Goal: Task Accomplishment & Management: Manage account settings

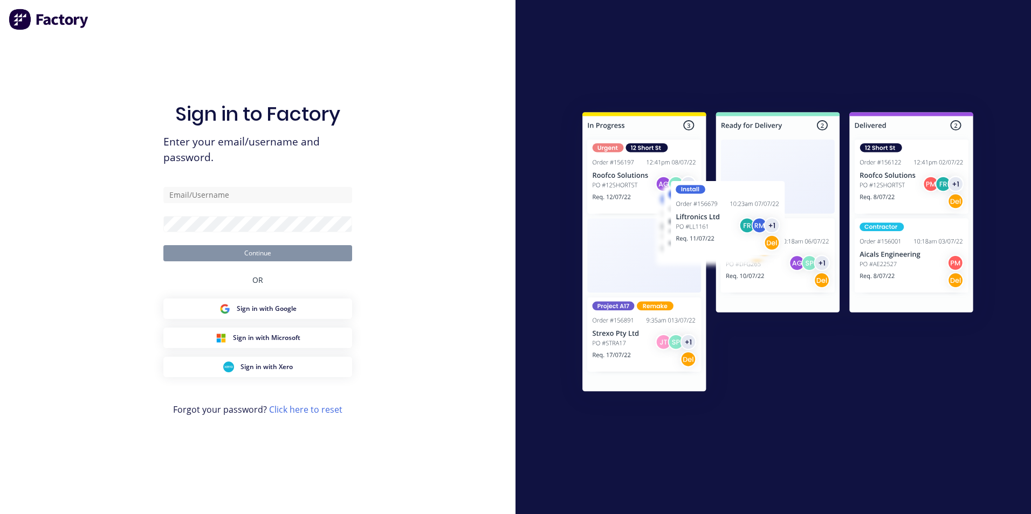
type input "[EMAIL_ADDRESS][DOMAIN_NAME]"
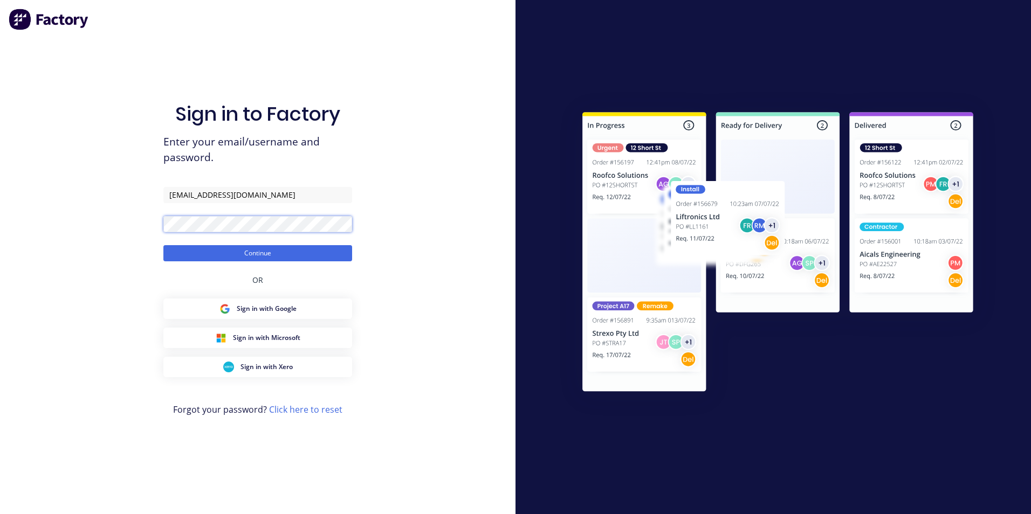
click at [163, 245] on button "Continue" at bounding box center [257, 253] width 189 height 16
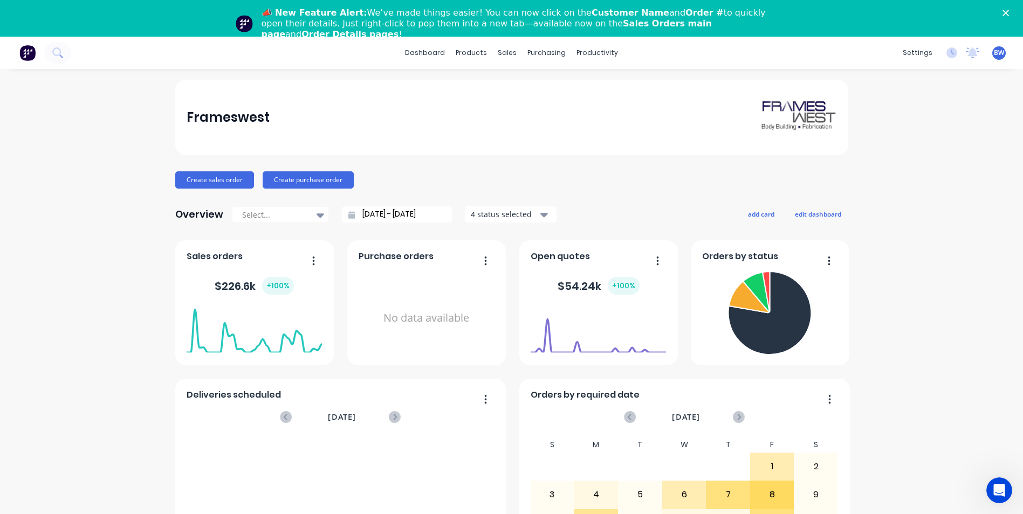
click at [1009, 15] on polygon "Close" at bounding box center [1005, 13] width 6 height 6
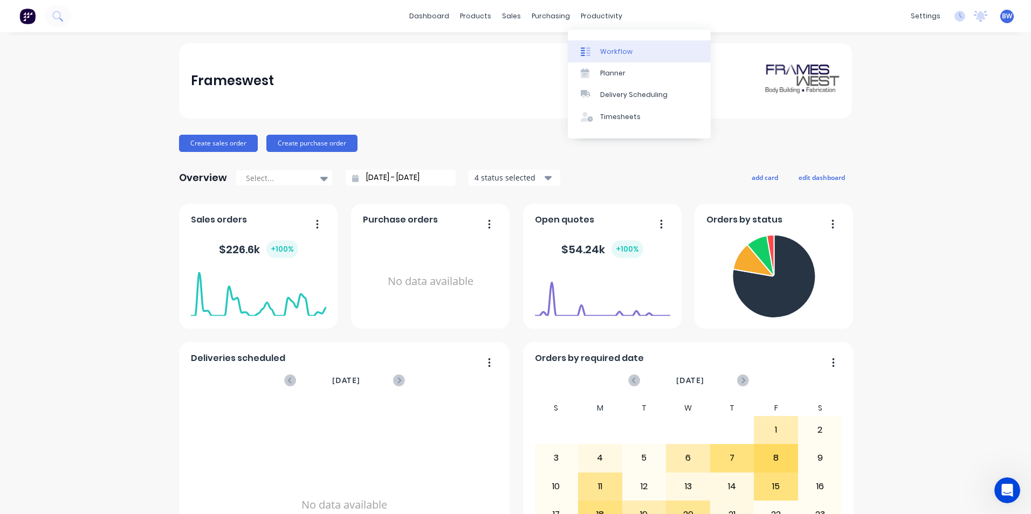
click at [584, 47] on icon at bounding box center [583, 51] width 4 height 9
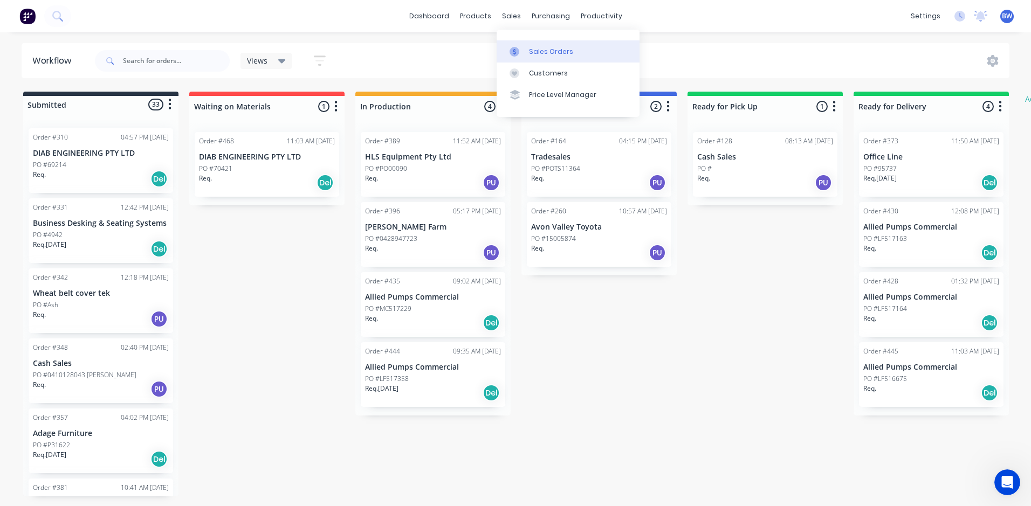
click at [513, 50] on icon at bounding box center [514, 52] width 3 height 6
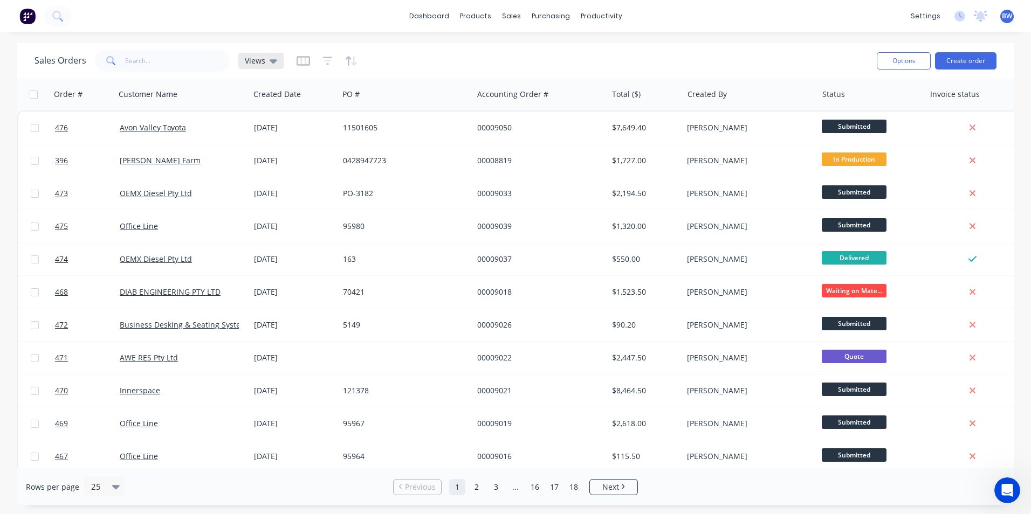
click at [271, 61] on icon at bounding box center [274, 61] width 8 height 4
click at [326, 62] on icon "button" at bounding box center [328, 61] width 10 height 11
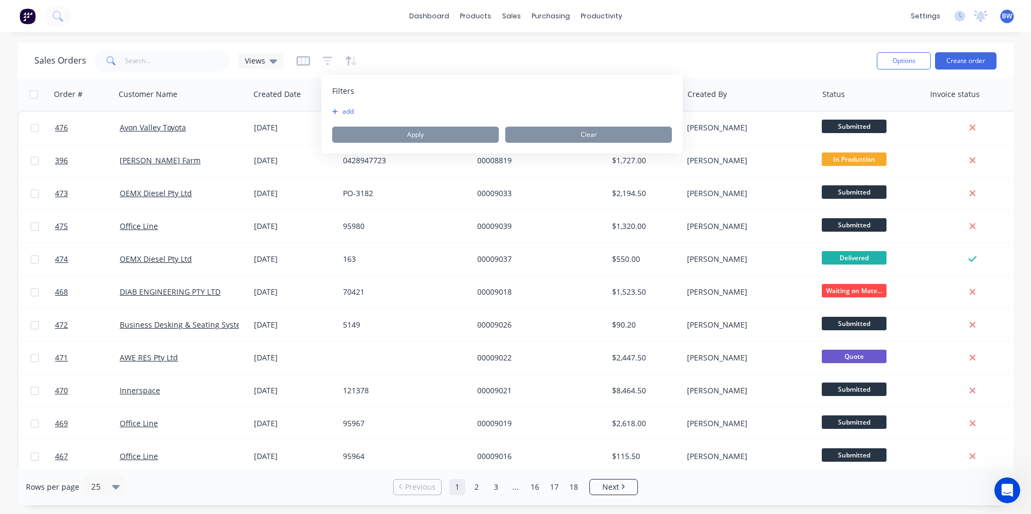
click at [344, 112] on button "add" at bounding box center [345, 111] width 27 height 9
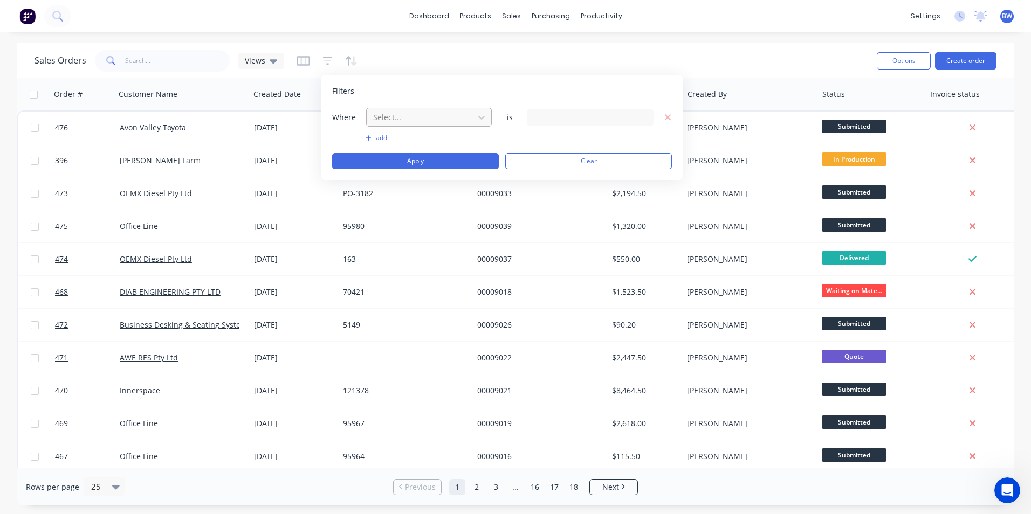
click at [412, 117] on div at bounding box center [420, 117] width 97 height 13
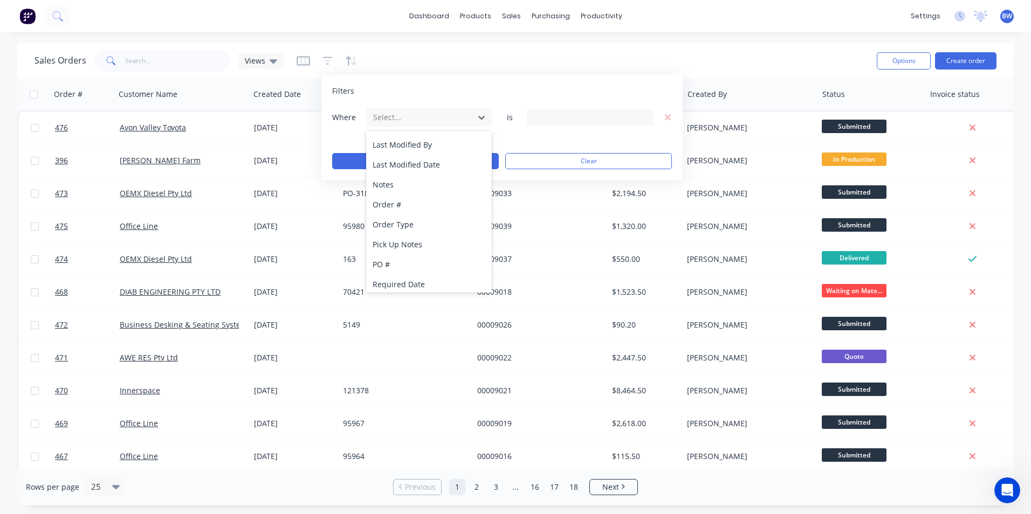
scroll to position [261, 0]
click at [398, 275] on div "Status" at bounding box center [429, 281] width 126 height 20
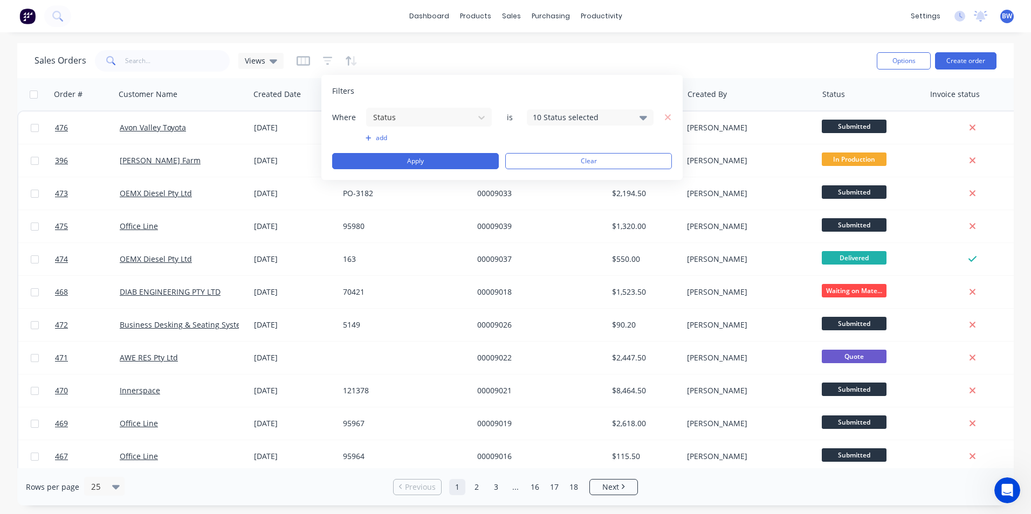
click at [597, 115] on div "10 Status selected" at bounding box center [582, 117] width 98 height 11
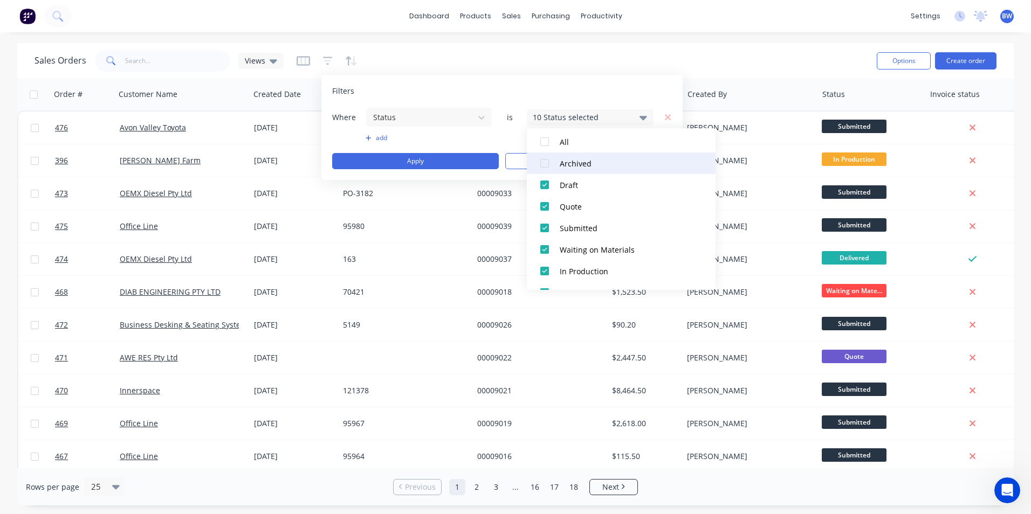
scroll to position [54, 0]
click at [565, 164] on div "Draft" at bounding box center [624, 166] width 129 height 11
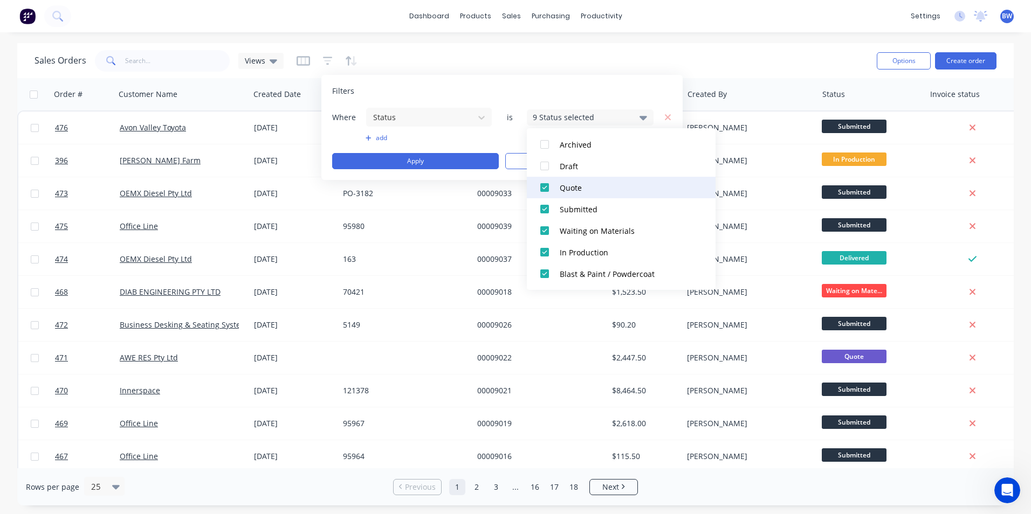
click at [567, 188] on div "Quote" at bounding box center [624, 187] width 129 height 11
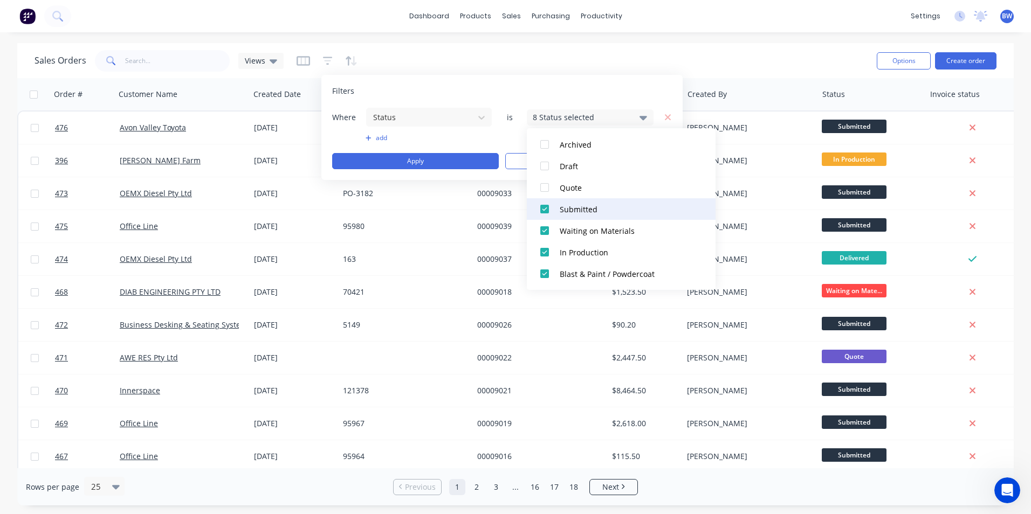
click at [567, 206] on div "Submitted" at bounding box center [624, 209] width 129 height 11
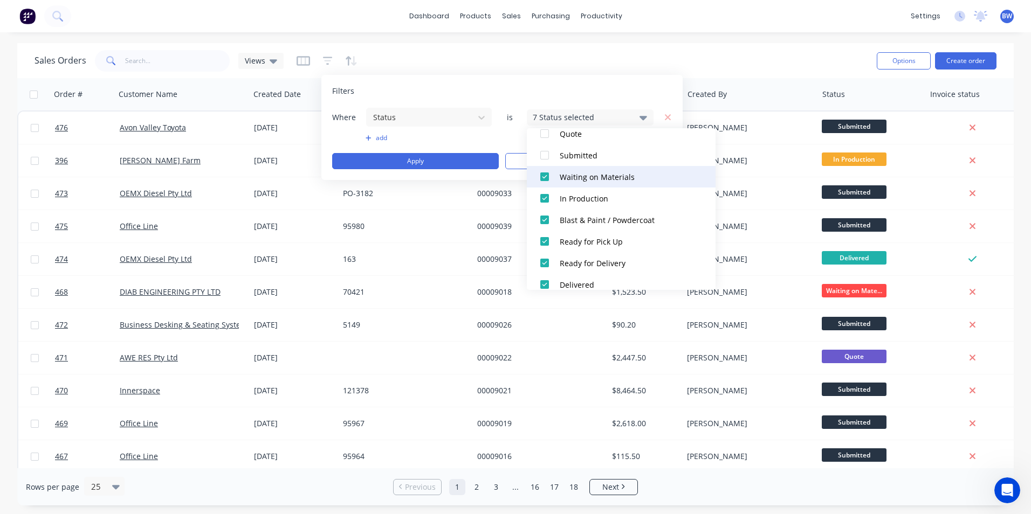
click at [568, 187] on button "Waiting on Materials" at bounding box center [621, 177] width 189 height 22
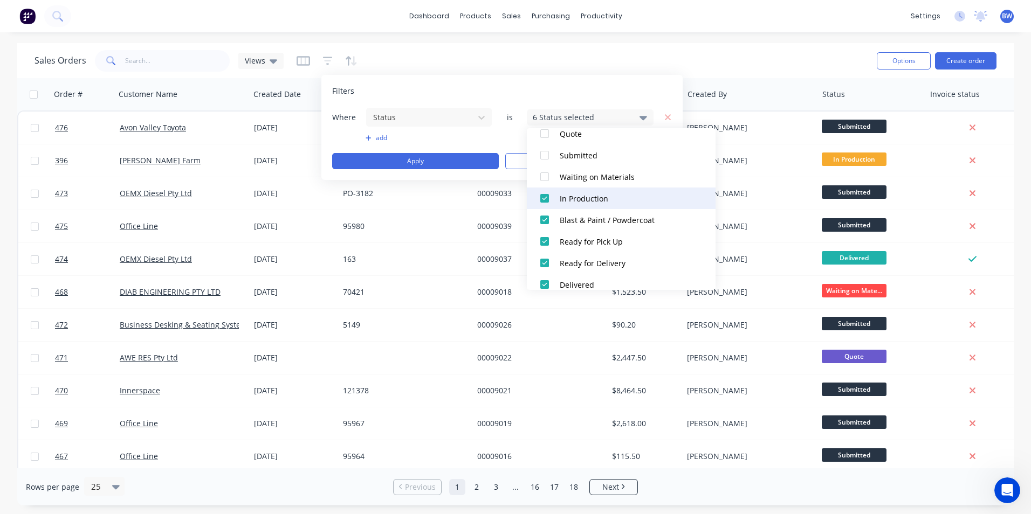
click at [566, 199] on div "In Production" at bounding box center [624, 198] width 129 height 11
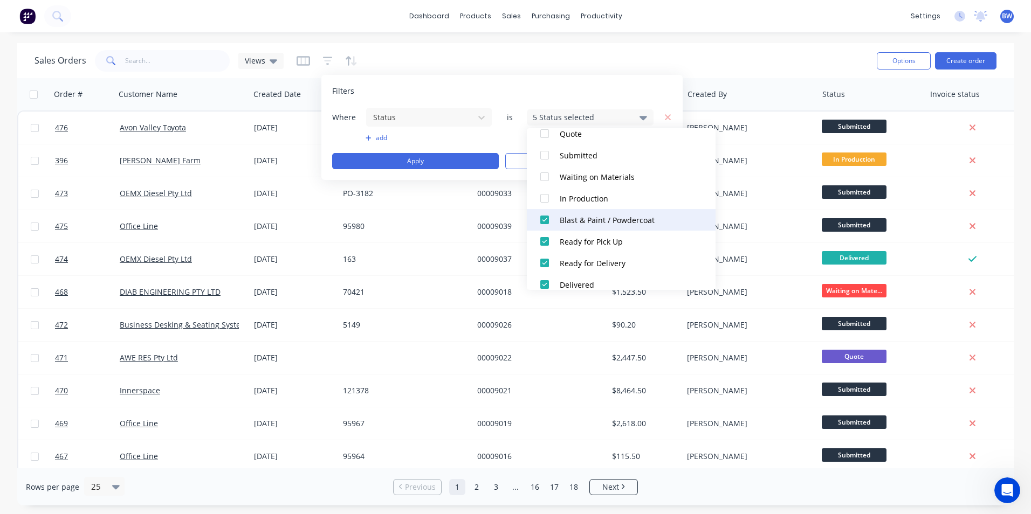
click at [561, 213] on button "Blast & Paint / Powdercoat" at bounding box center [621, 220] width 189 height 22
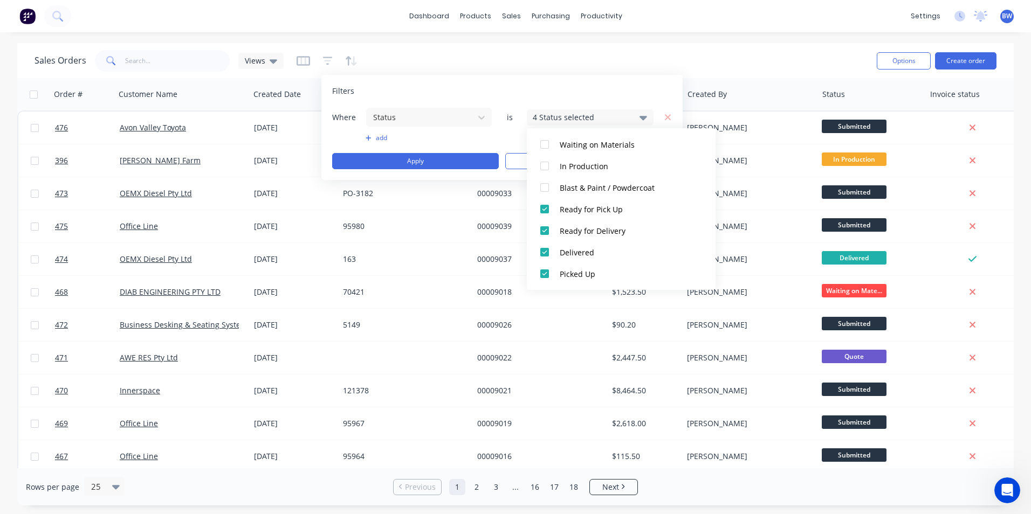
click at [530, 100] on div "Filters Where Status is 4 Status selected add Apply Clear" at bounding box center [501, 127] width 361 height 105
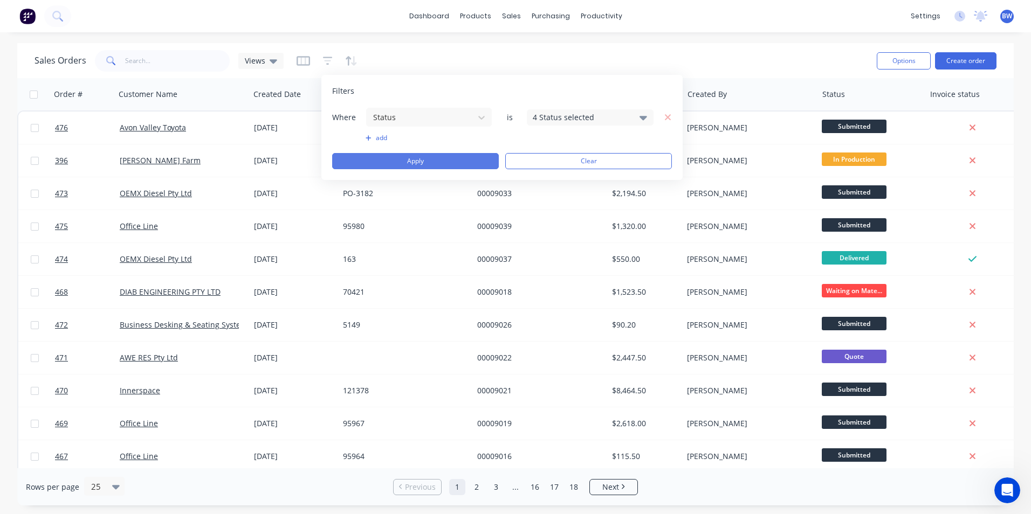
click at [467, 155] on button "Apply" at bounding box center [415, 161] width 167 height 16
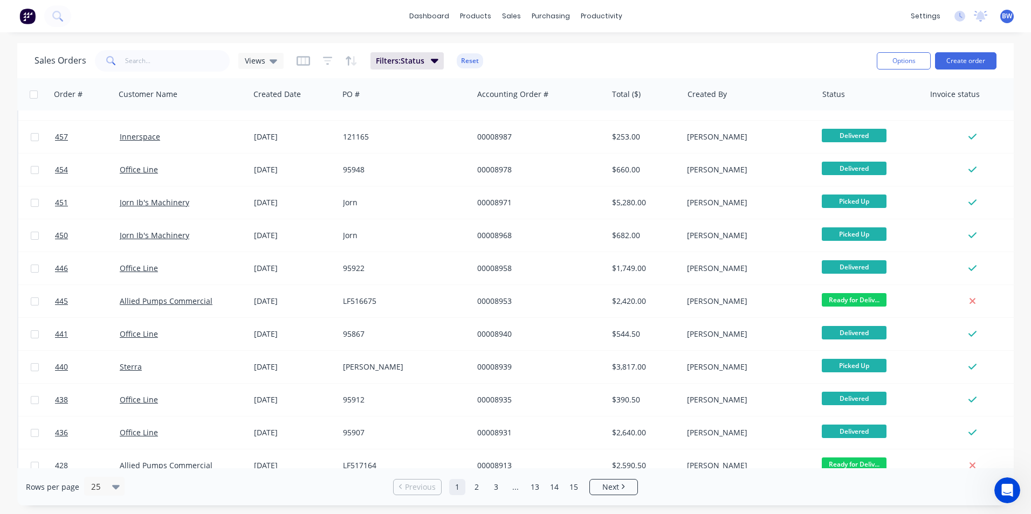
scroll to position [0, 0]
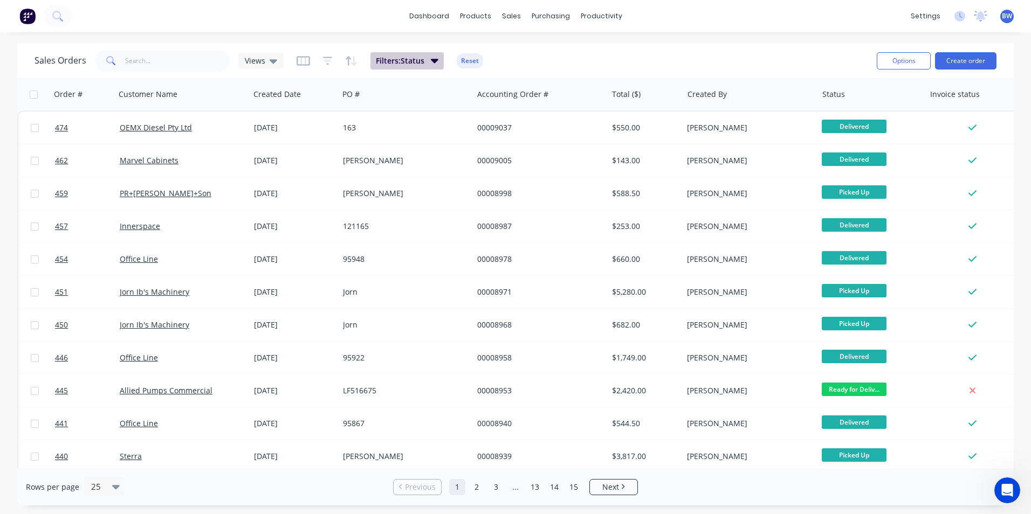
click at [413, 61] on span "Filters: Status" at bounding box center [400, 61] width 49 height 11
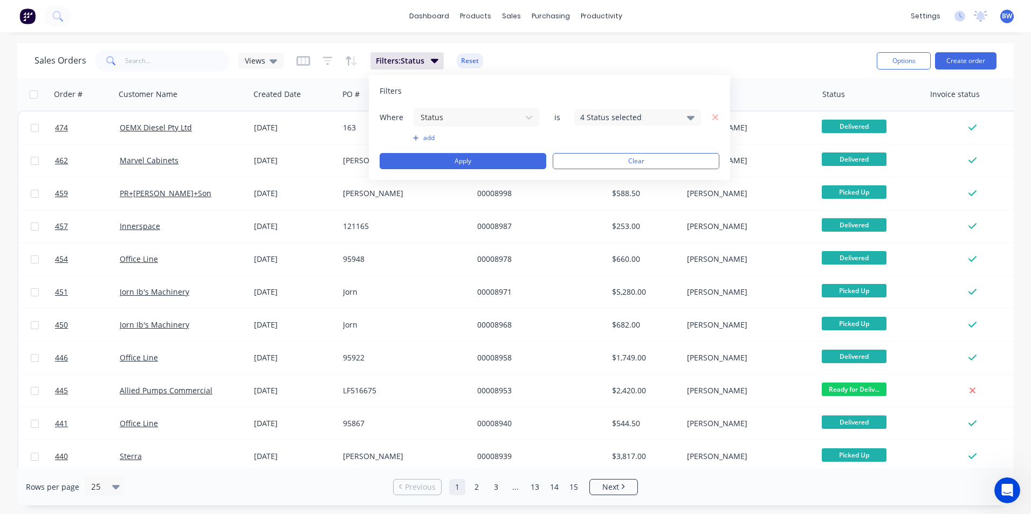
click at [419, 137] on button "add" at bounding box center [476, 138] width 127 height 9
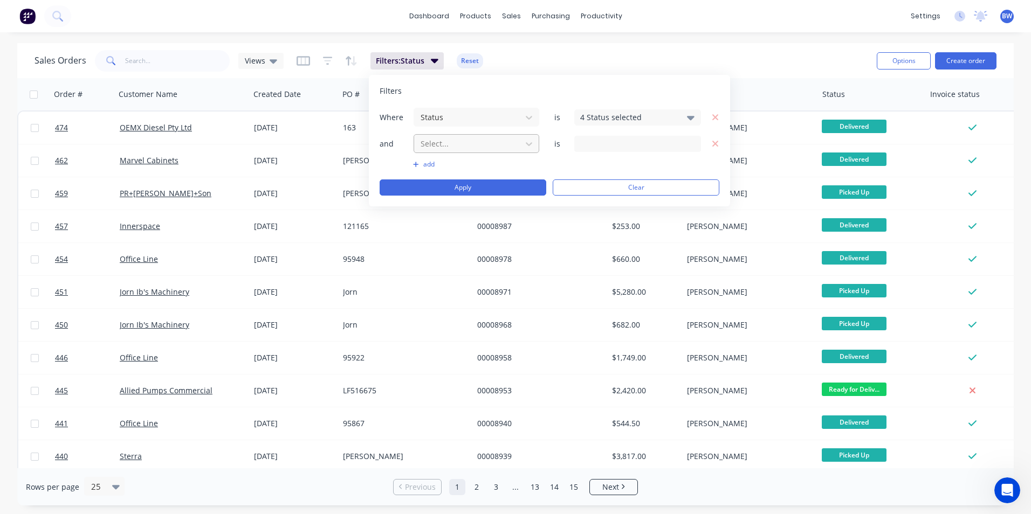
click at [438, 144] on div at bounding box center [467, 143] width 97 height 13
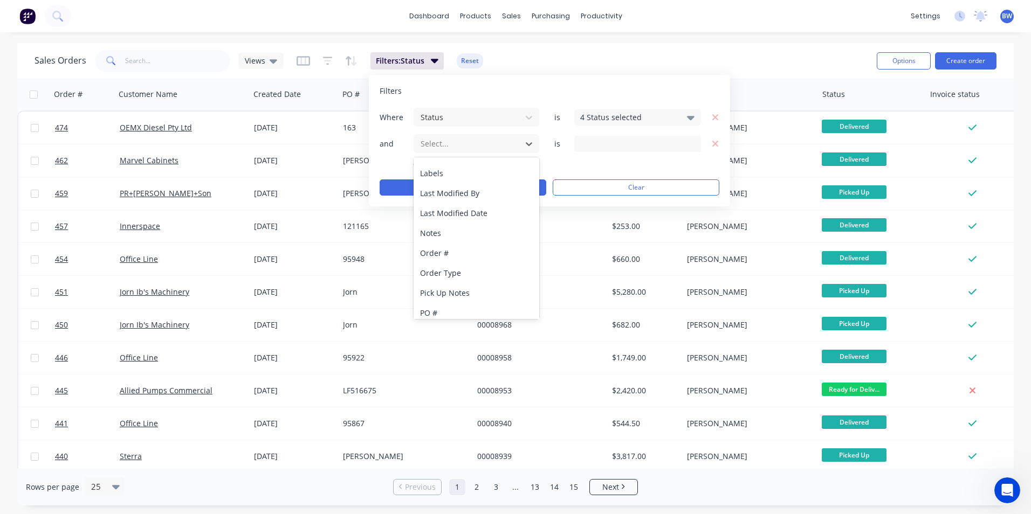
scroll to position [162, 0]
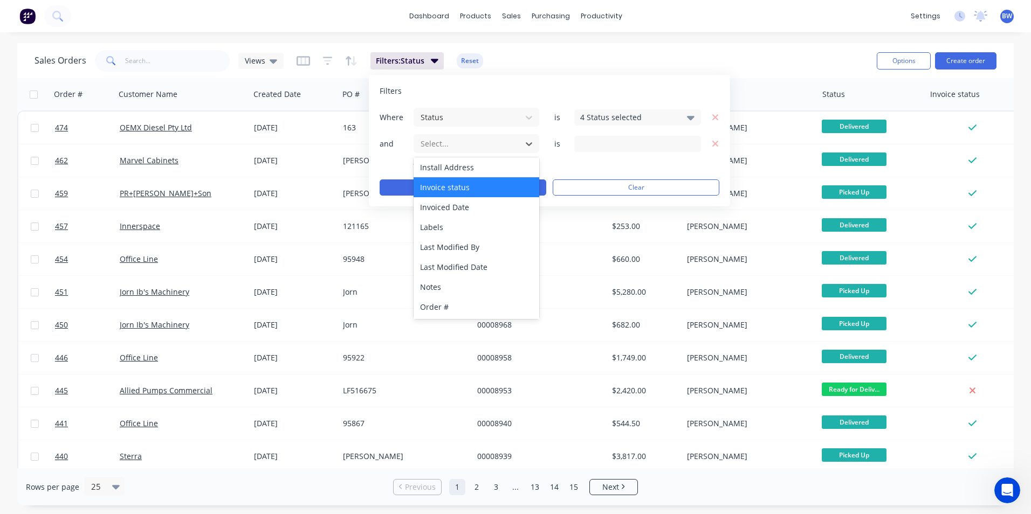
click at [444, 185] on div "Invoice status" at bounding box center [476, 187] width 126 height 20
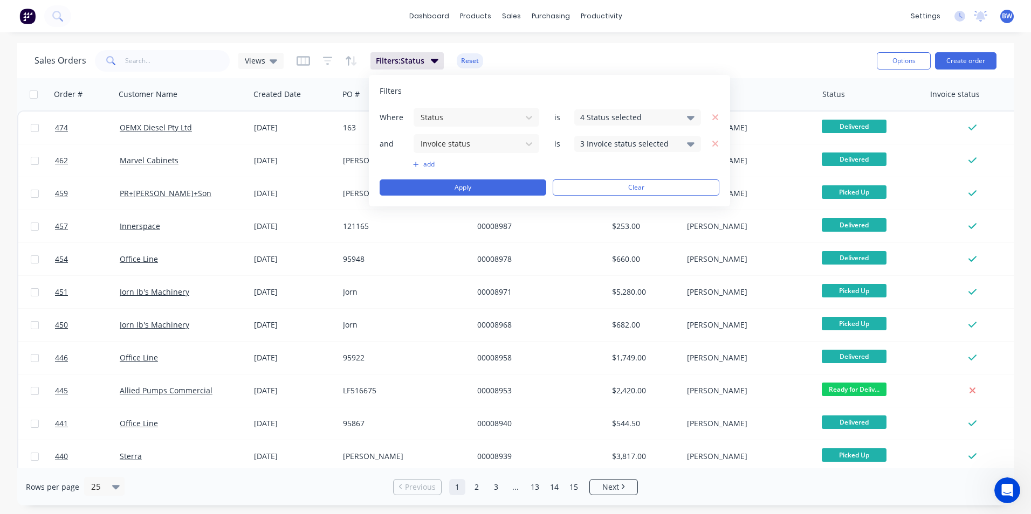
click at [626, 147] on div "3 Invoice status selected" at bounding box center [629, 143] width 98 height 11
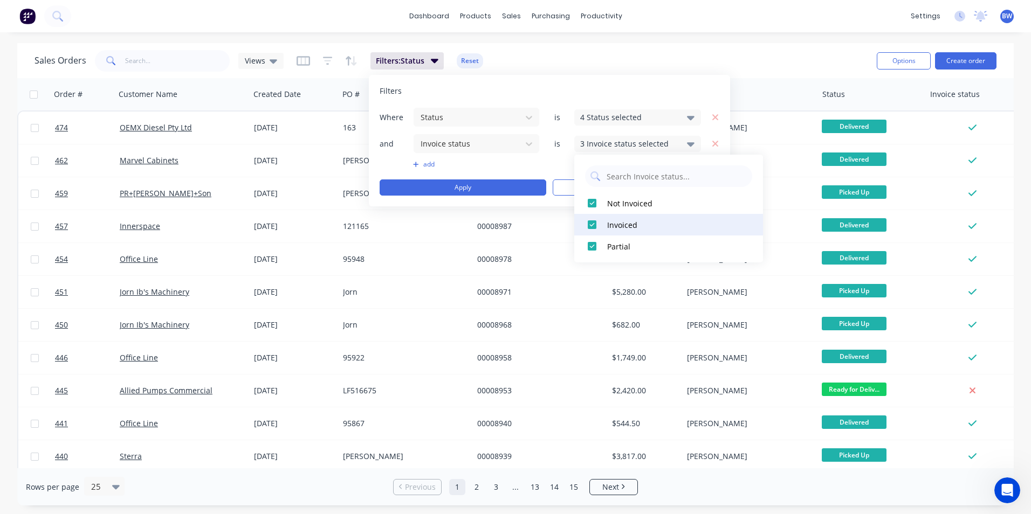
click at [612, 225] on div "Invoiced" at bounding box center [671, 224] width 129 height 11
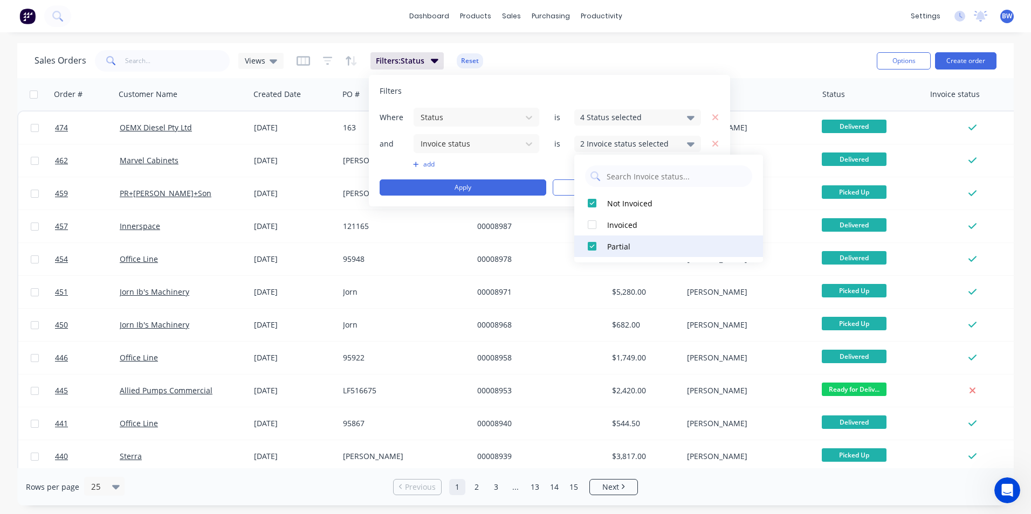
click at [609, 242] on div "Partial" at bounding box center [671, 246] width 129 height 11
click at [499, 191] on button "Apply" at bounding box center [463, 188] width 167 height 16
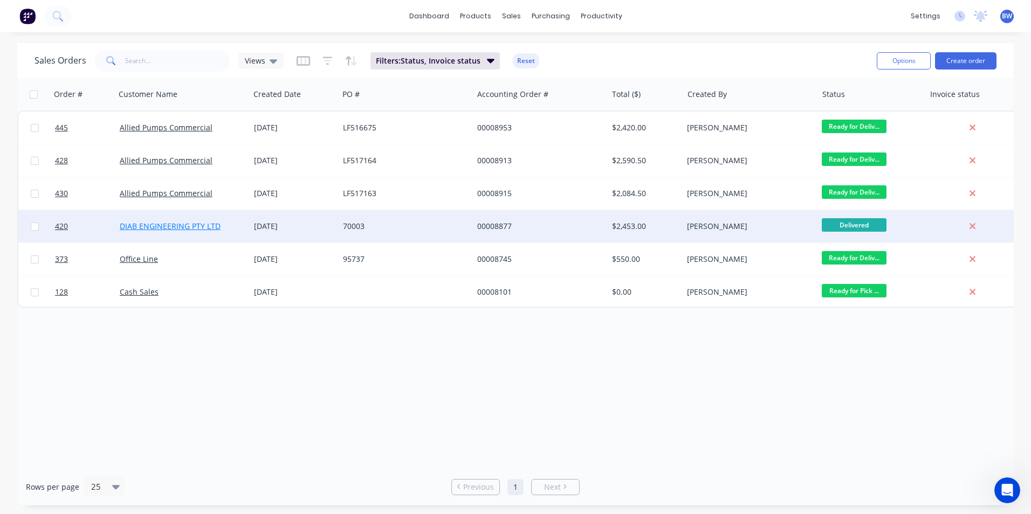
click at [185, 227] on link "DIAB ENGINEERING PTY LTD" at bounding box center [170, 226] width 101 height 10
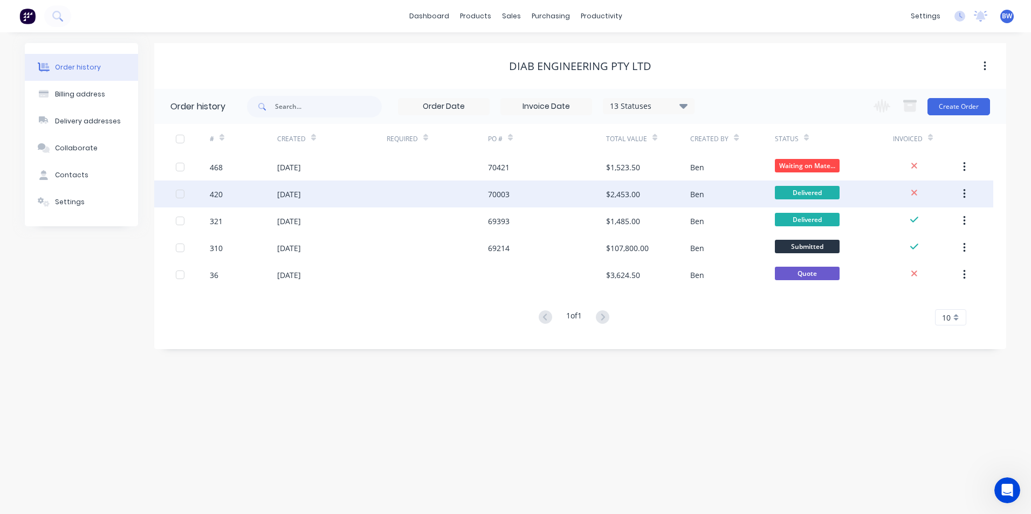
click at [301, 194] on div "[DATE]" at bounding box center [289, 194] width 24 height 11
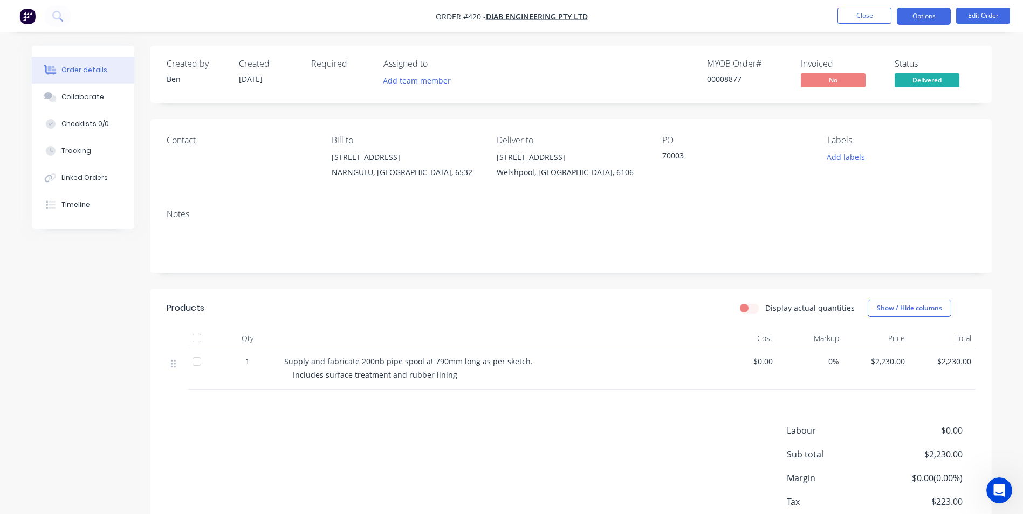
click at [909, 15] on button "Options" at bounding box center [924, 16] width 54 height 17
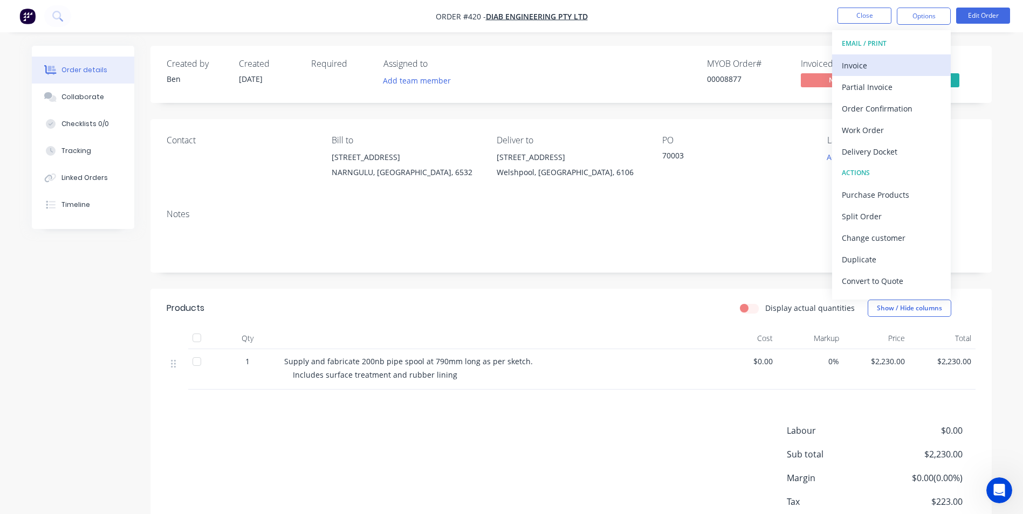
click at [873, 65] on div "Invoice" at bounding box center [891, 66] width 99 height 16
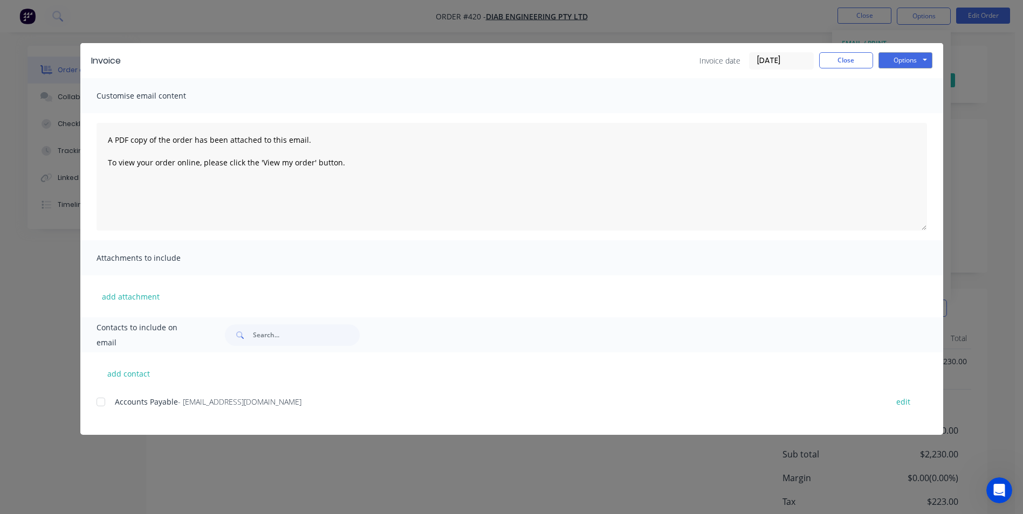
click at [100, 407] on div at bounding box center [101, 402] width 22 height 22
click at [904, 59] on button "Options" at bounding box center [905, 60] width 54 height 16
click at [894, 108] on button "Email" at bounding box center [912, 115] width 69 height 18
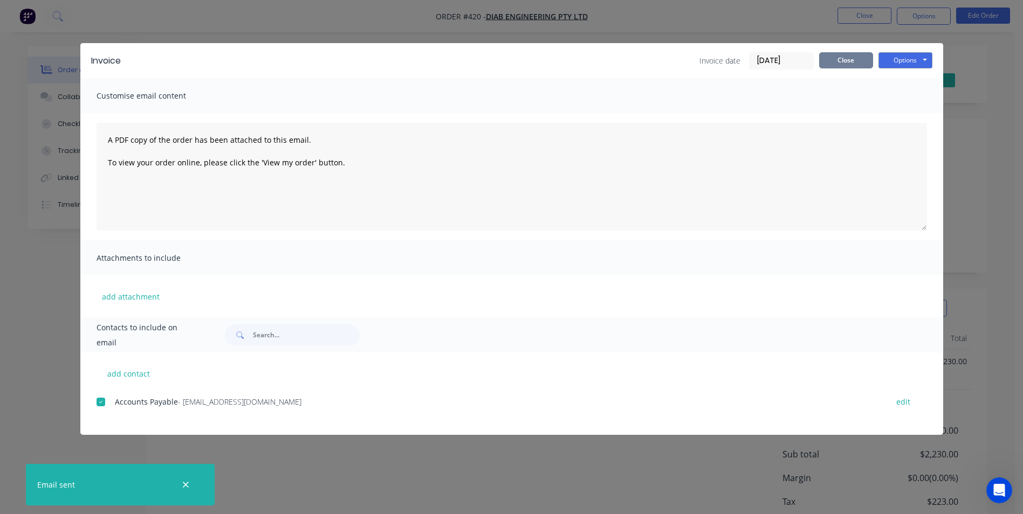
click at [822, 61] on button "Close" at bounding box center [846, 60] width 54 height 16
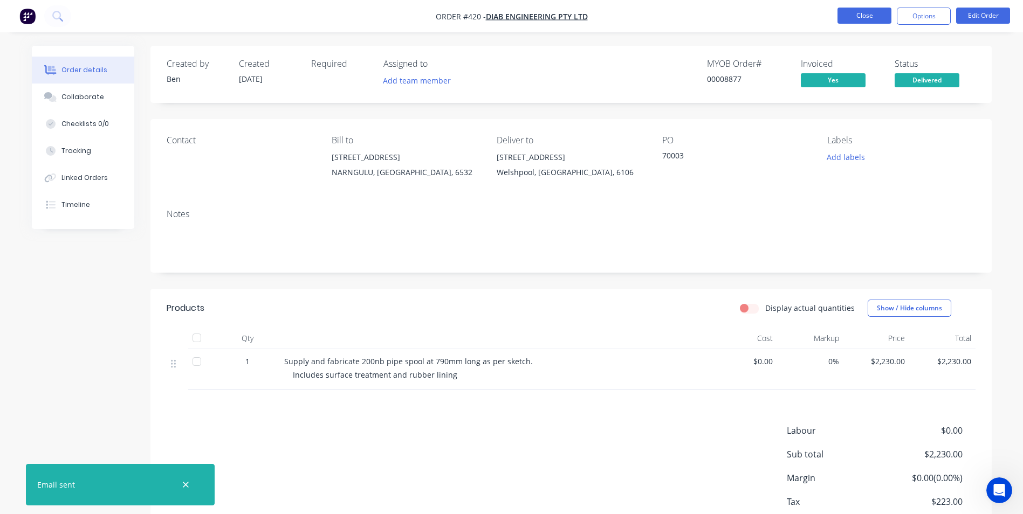
click at [849, 18] on button "Close" at bounding box center [864, 16] width 54 height 16
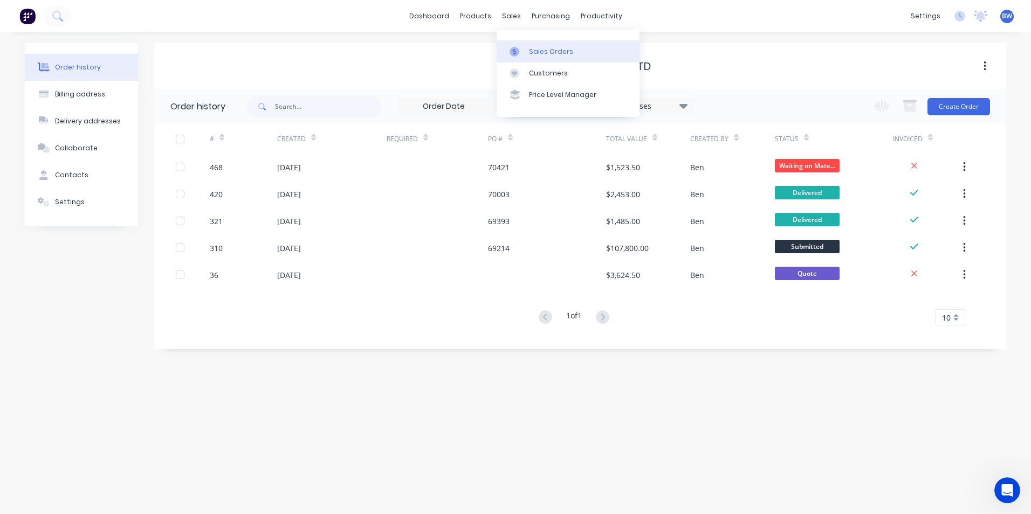
click at [519, 40] on link "Sales Orders" at bounding box center [568, 51] width 143 height 22
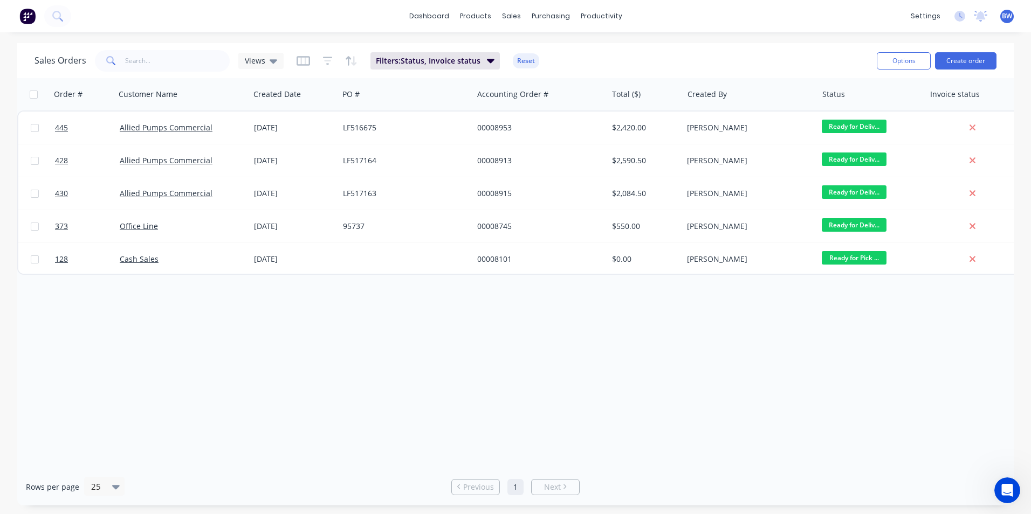
click at [509, 54] on div "Filters: Status, Invoice status Reset" at bounding box center [418, 60] width 243 height 17
click at [521, 60] on button "Reset" at bounding box center [526, 60] width 26 height 15
